Goal: Information Seeking & Learning: Find specific page/section

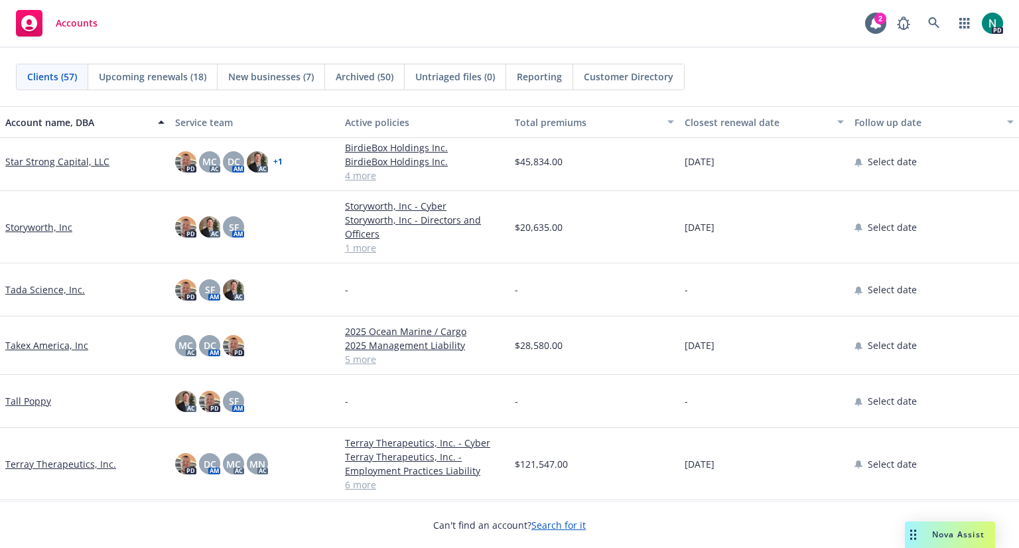
scroll to position [2260, 0]
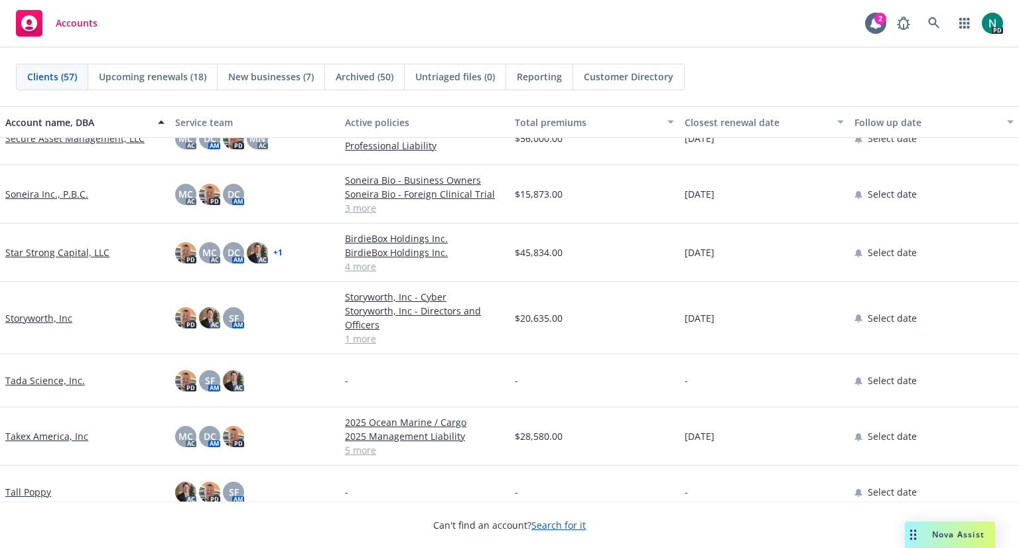
drag, startPoint x: 165, startPoint y: 381, endPoint x: 52, endPoint y: 193, distance: 219.0
click at [52, 193] on link "Soneira Inc., P.B.C." at bounding box center [46, 194] width 83 height 14
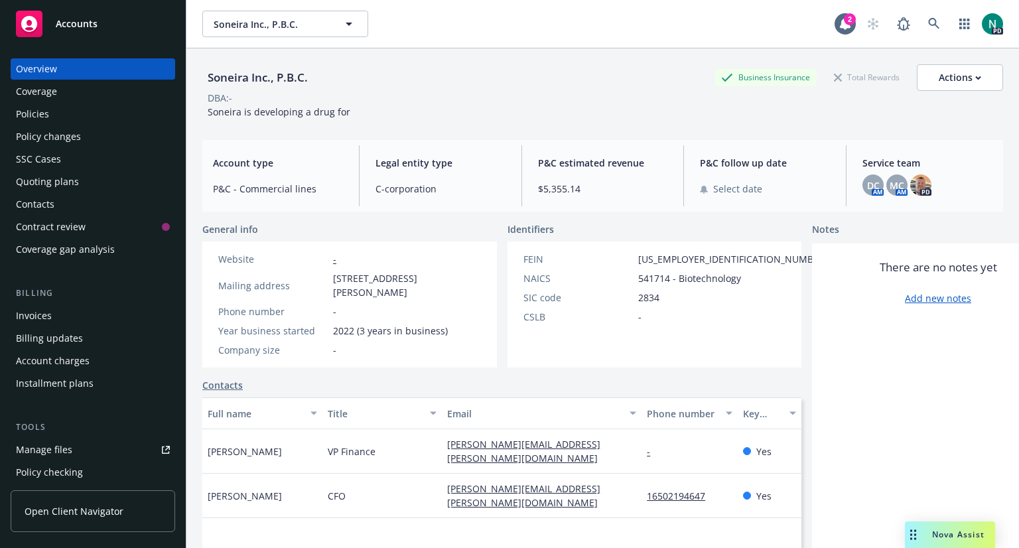
click at [34, 117] on div "Policies" at bounding box center [32, 113] width 33 height 21
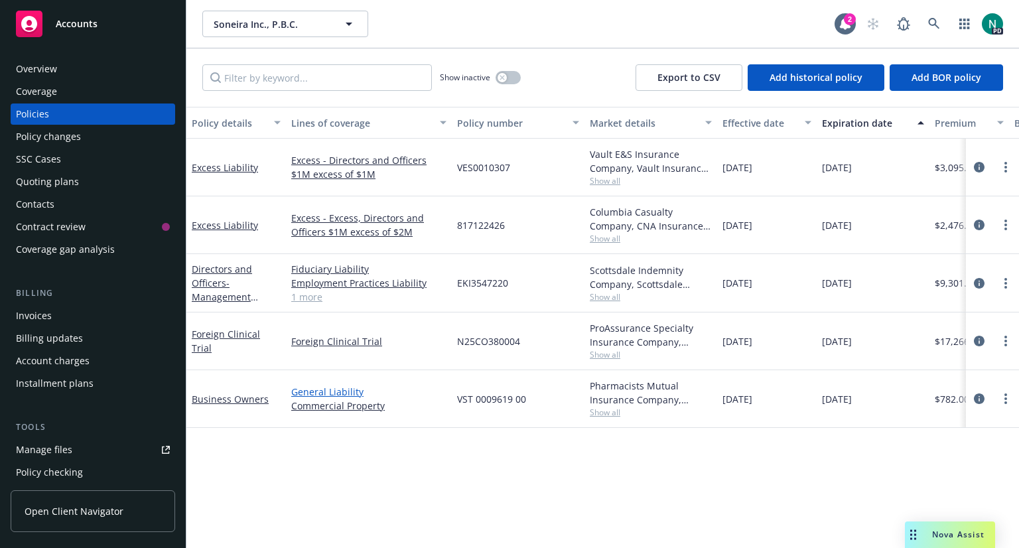
click at [342, 389] on link "General Liability" at bounding box center [368, 392] width 155 height 14
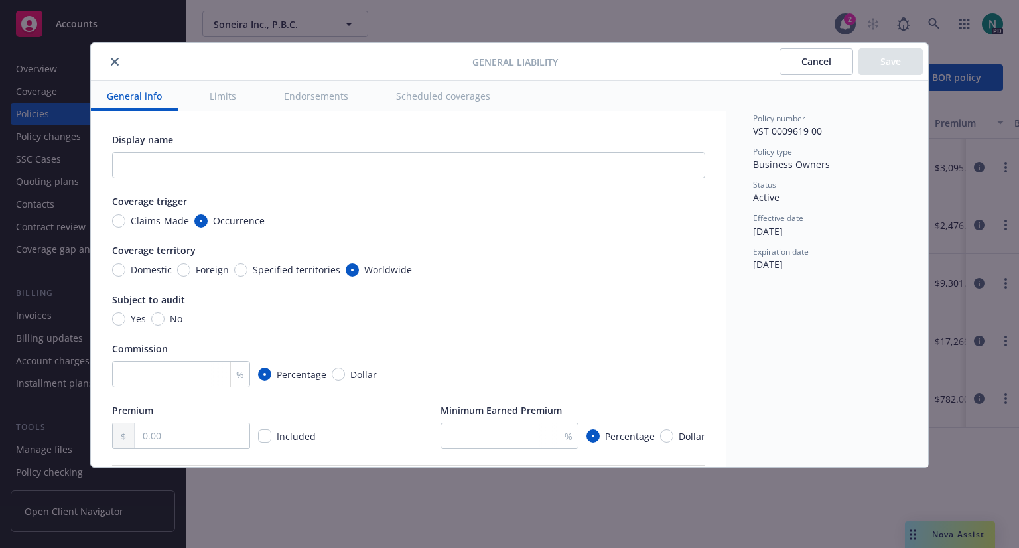
click at [113, 61] on icon "close" at bounding box center [115, 62] width 8 height 8
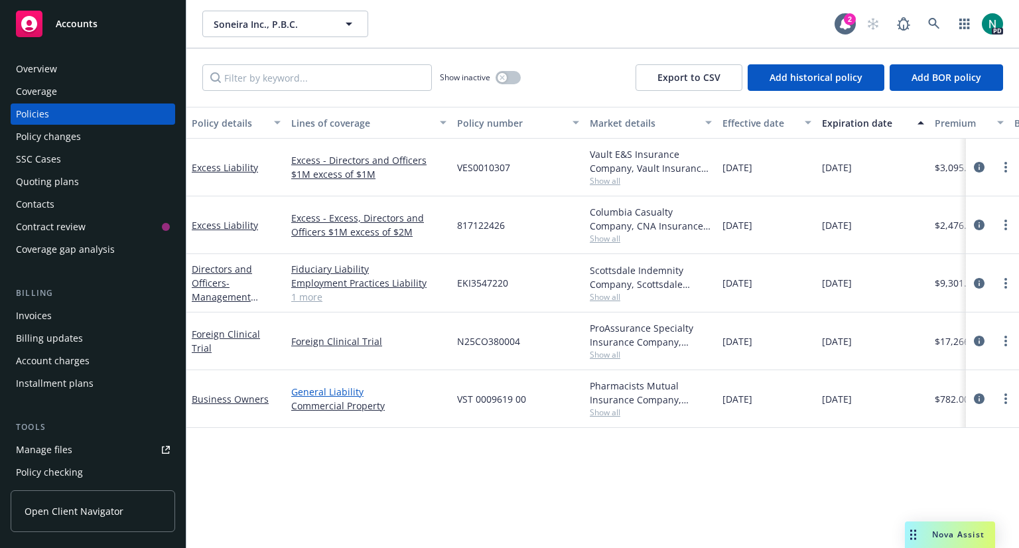
click at [348, 388] on link "General Liability" at bounding box center [368, 392] width 155 height 14
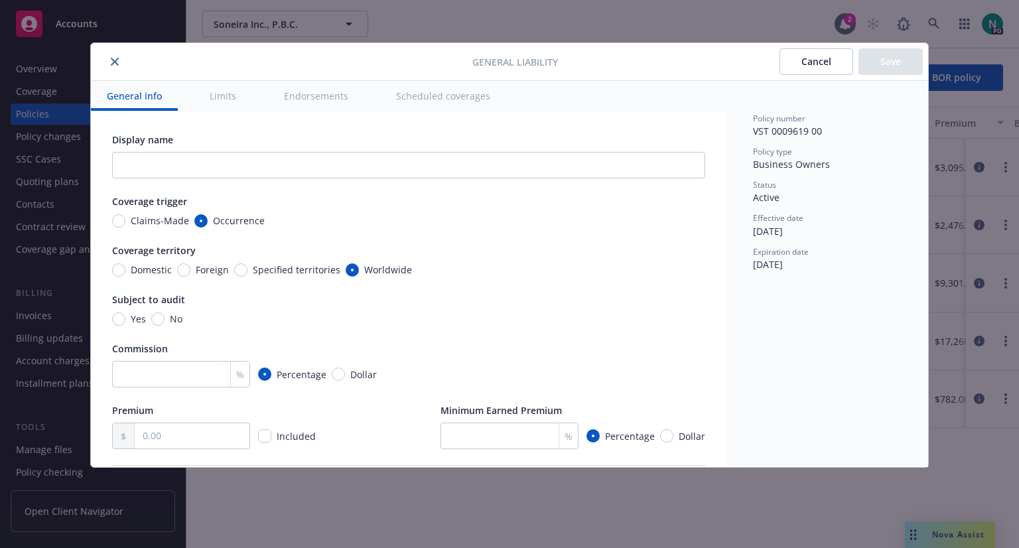
click at [112, 62] on icon "close" at bounding box center [115, 62] width 8 height 8
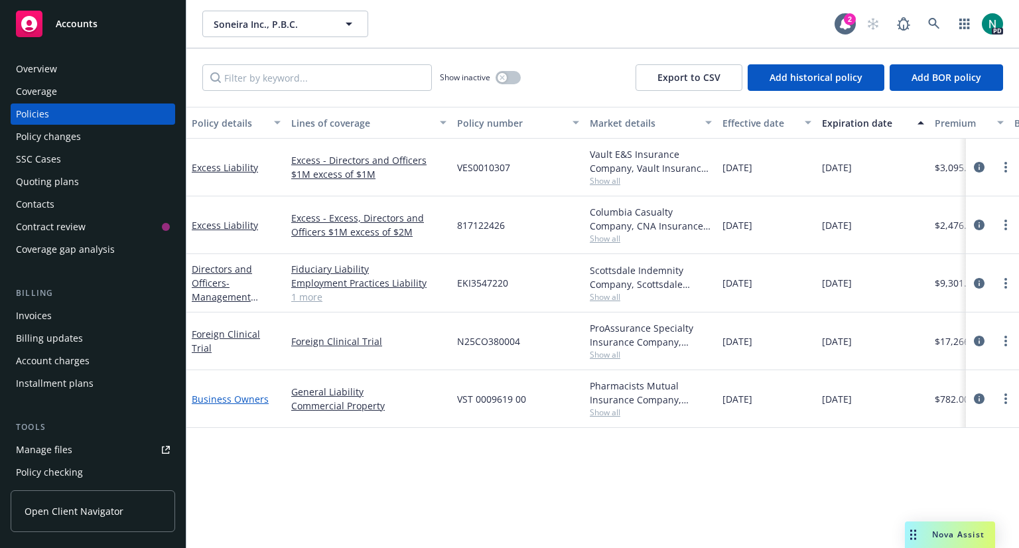
click at [218, 393] on link "Business Owners" at bounding box center [230, 399] width 77 height 13
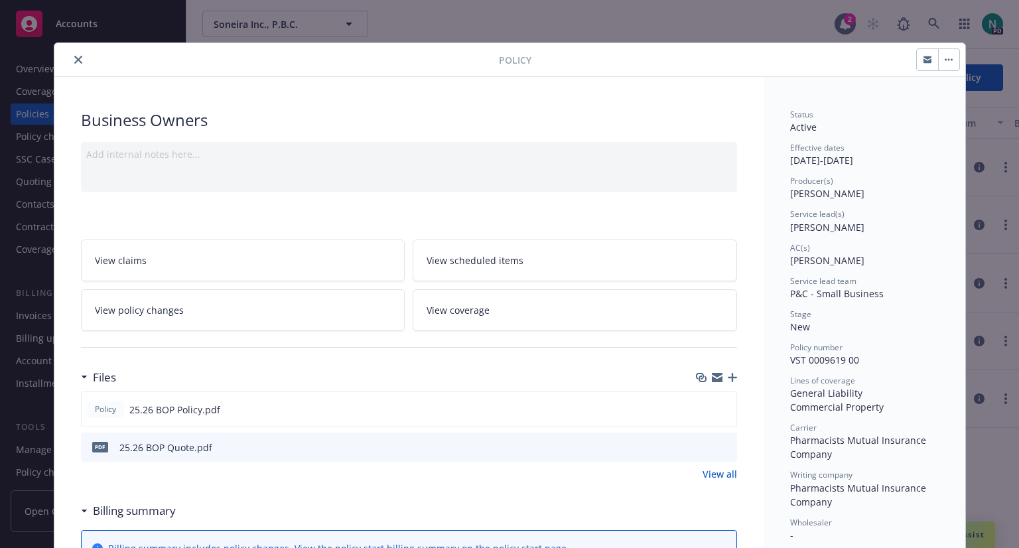
scroll to position [117, 0]
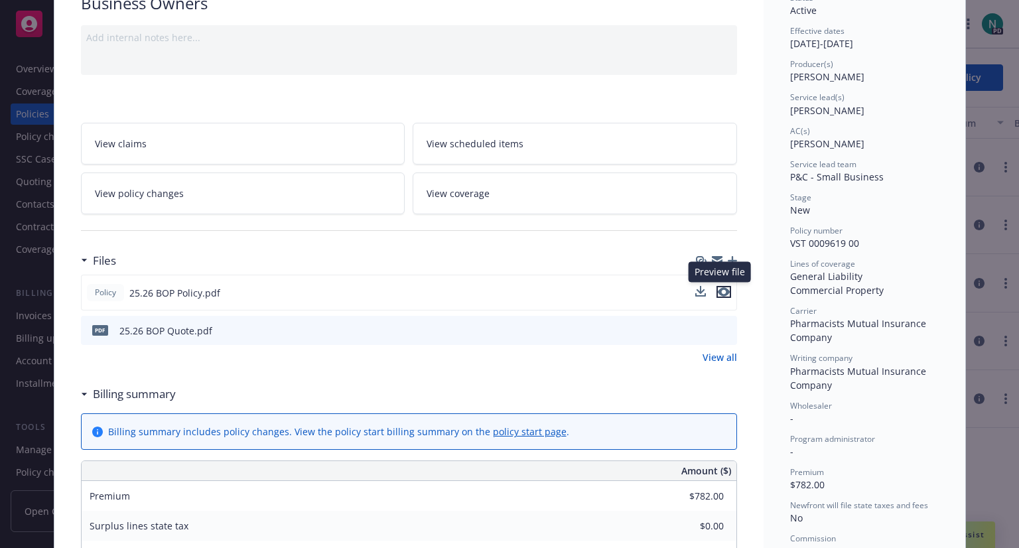
click at [719, 290] on icon "preview file" at bounding box center [724, 291] width 12 height 9
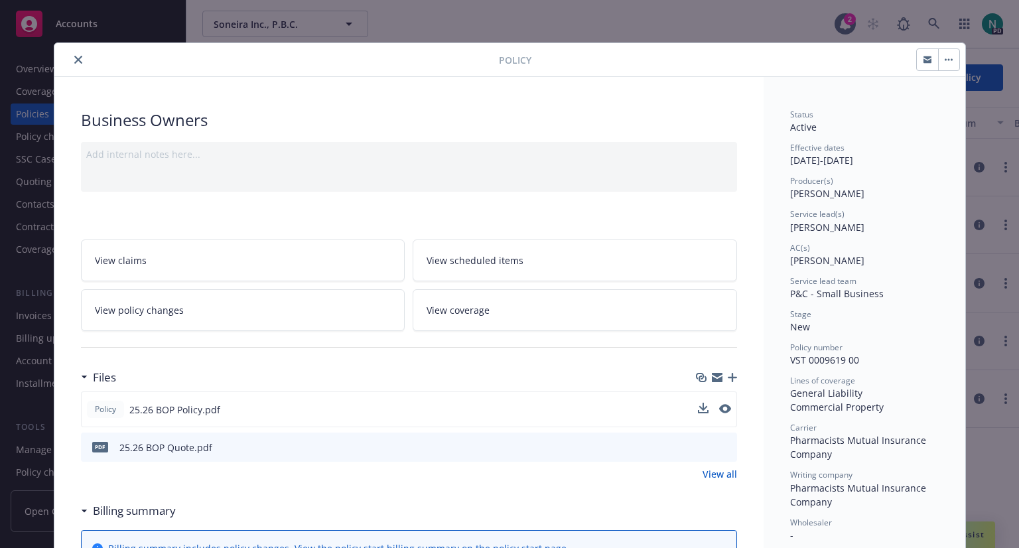
click at [74, 58] on icon "close" at bounding box center [78, 60] width 8 height 8
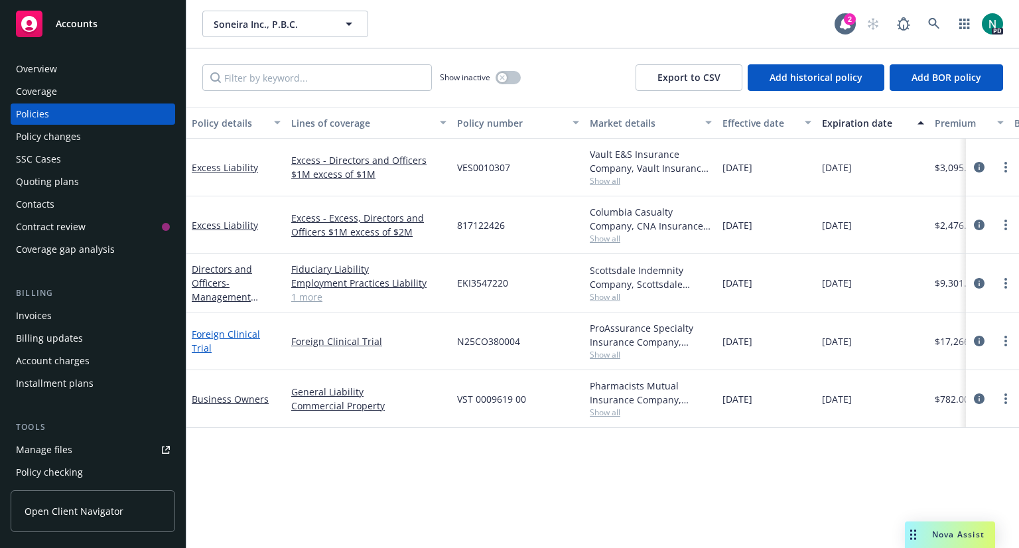
click at [236, 342] on link "Foreign Clinical Trial" at bounding box center [226, 341] width 68 height 27
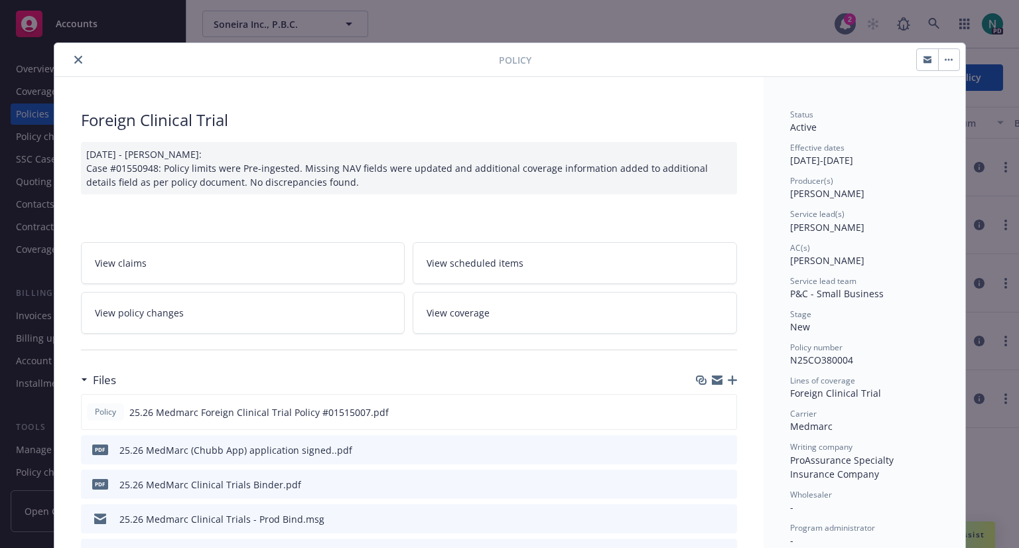
scroll to position [134, 0]
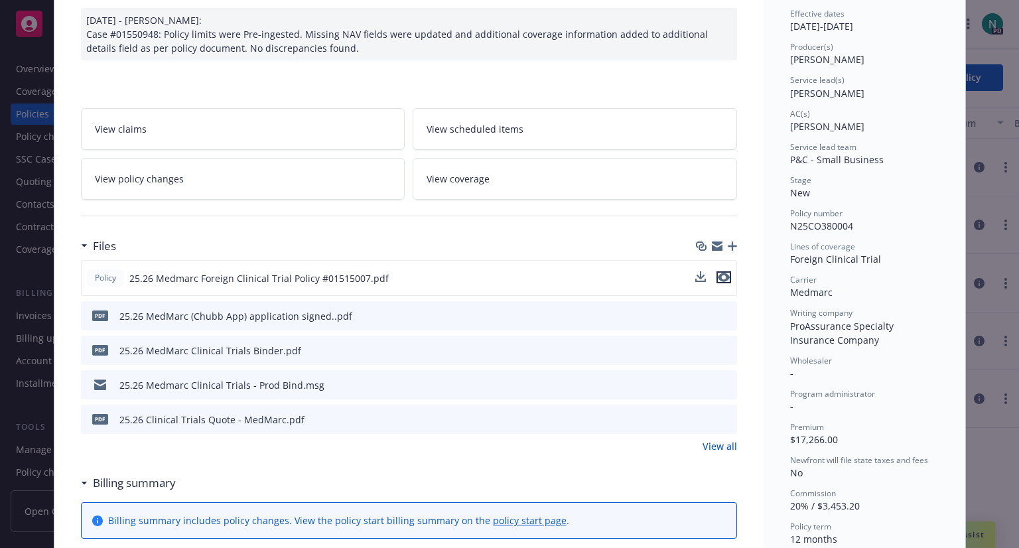
click at [718, 274] on icon "preview file" at bounding box center [724, 277] width 12 height 9
